Goal: Download file/media

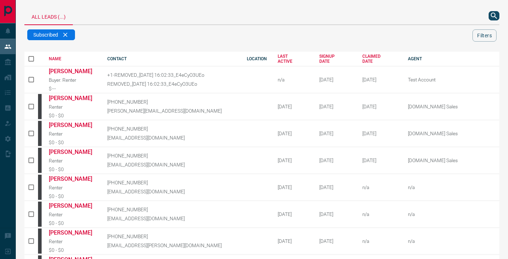
click at [489, 14] on icon "search button" at bounding box center [493, 15] width 9 height 9
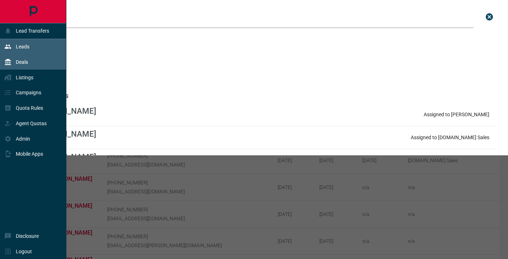
type input "******"
click at [9, 65] on icon at bounding box center [7, 61] width 7 height 7
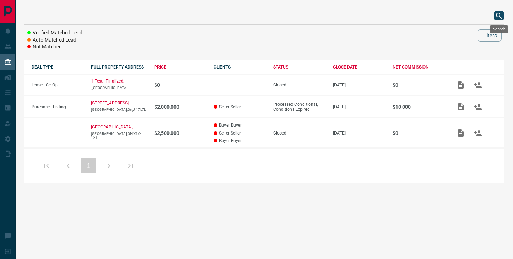
click at [498, 15] on icon "search button" at bounding box center [499, 15] width 9 height 9
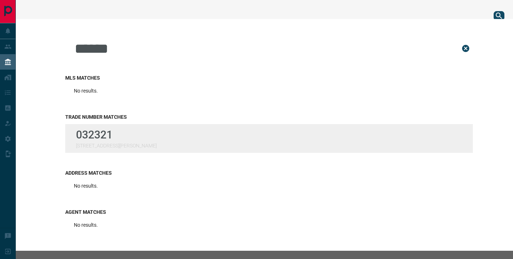
type input "******"
click at [128, 133] on div "032321 [STREET_ADDRESS][PERSON_NAME]" at bounding box center [269, 138] width 408 height 29
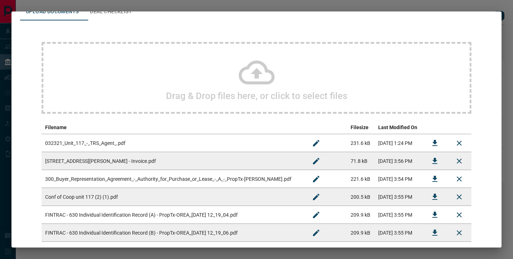
scroll to position [44, 0]
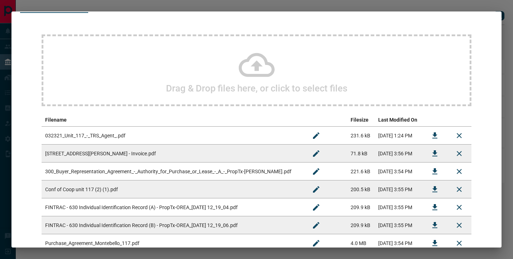
click at [431, 137] on icon "Download" at bounding box center [435, 135] width 9 height 9
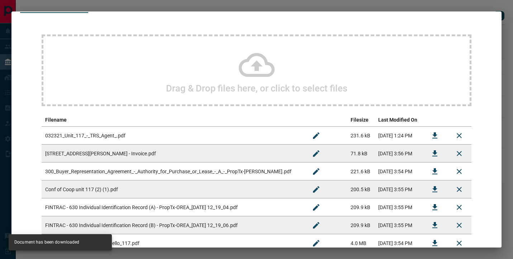
scroll to position [0, 0]
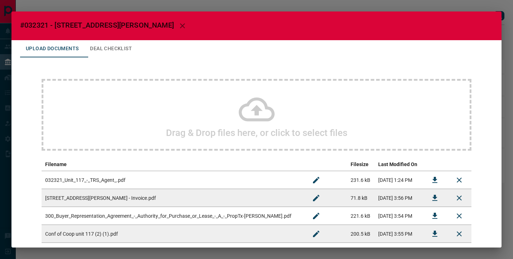
click at [178, 27] on icon "button" at bounding box center [182, 26] width 9 height 9
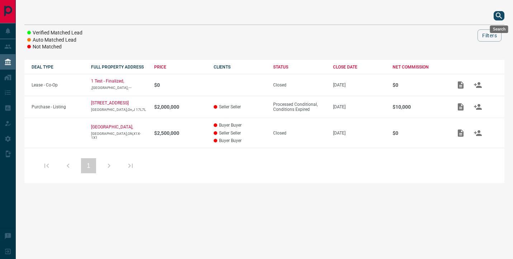
click at [496, 18] on icon "search button" at bounding box center [499, 15] width 9 height 9
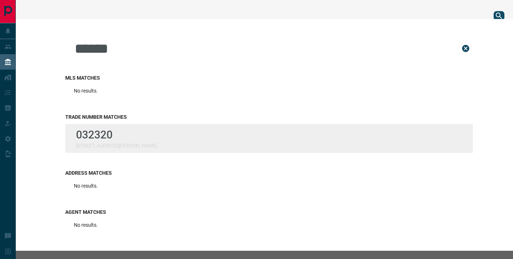
type input "******"
click at [161, 134] on div "032320 [STREET_ADDRESS][PERSON_NAME]" at bounding box center [269, 138] width 408 height 29
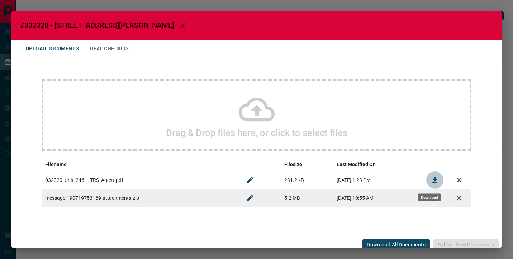
click at [433, 179] on icon "Download" at bounding box center [435, 180] width 9 height 9
click at [178, 24] on icon "button" at bounding box center [182, 26] width 9 height 9
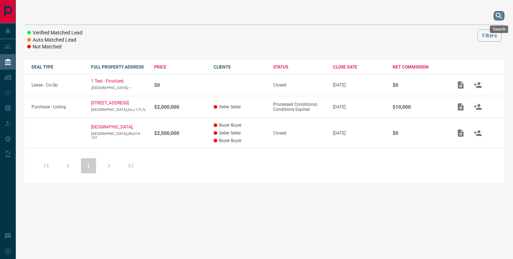
click at [500, 14] on icon "search button" at bounding box center [499, 15] width 9 height 9
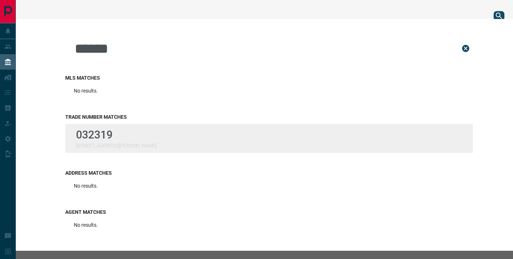
type input "******"
click at [108, 132] on p "032319" at bounding box center [116, 134] width 81 height 13
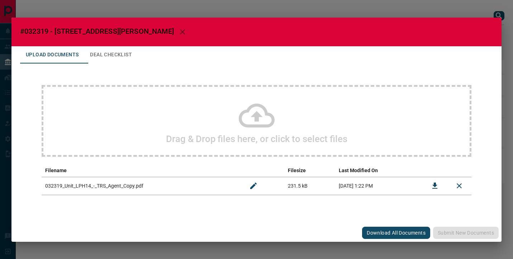
click at [110, 187] on td "032319_Unit_LPH14_-_TRS_Agent_Copy.pdf" at bounding box center [142, 186] width 200 height 18
click at [363, 186] on td "[DATE] 1:22 PM" at bounding box center [378, 186] width 87 height 18
click at [83, 186] on td "032319_Unit_LPH14_-_TRS_Agent_Copy.pdf" at bounding box center [142, 186] width 200 height 18
click at [437, 185] on icon "Download" at bounding box center [435, 185] width 9 height 9
